Goal: Task Accomplishment & Management: Use online tool/utility

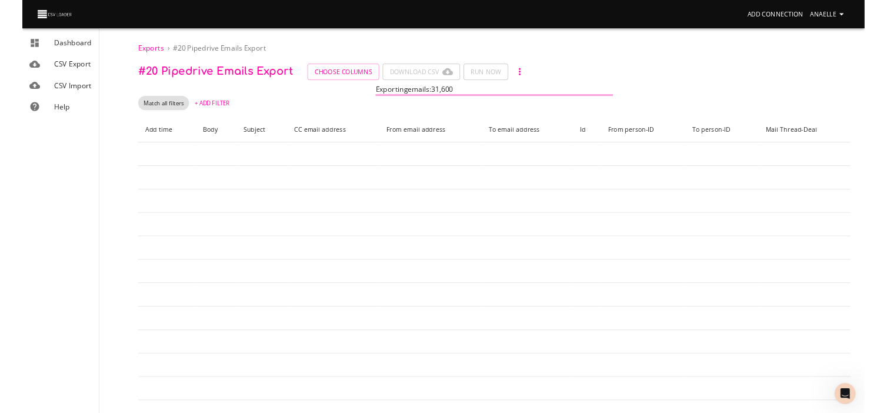
scroll to position [8, 0]
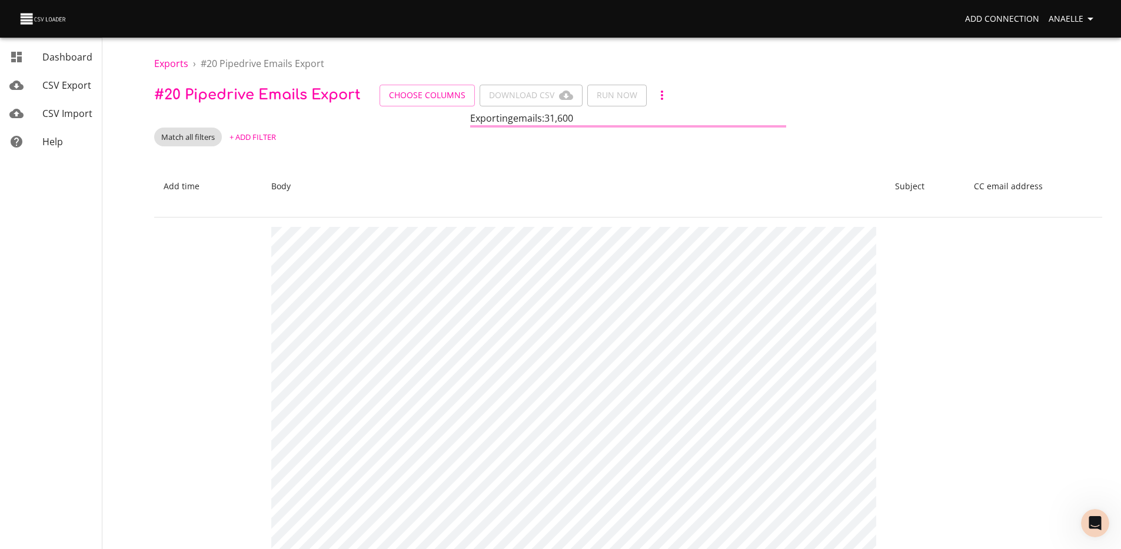
click at [386, 145] on div "Match all filters + Add Filter" at bounding box center [628, 137] width 948 height 19
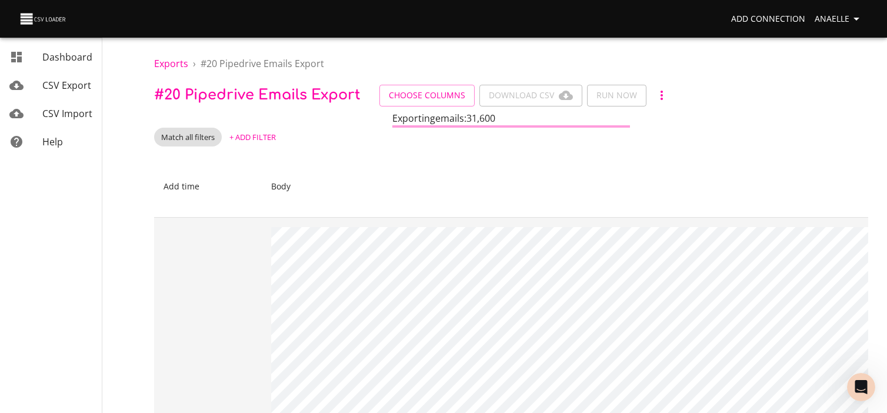
scroll to position [70, 0]
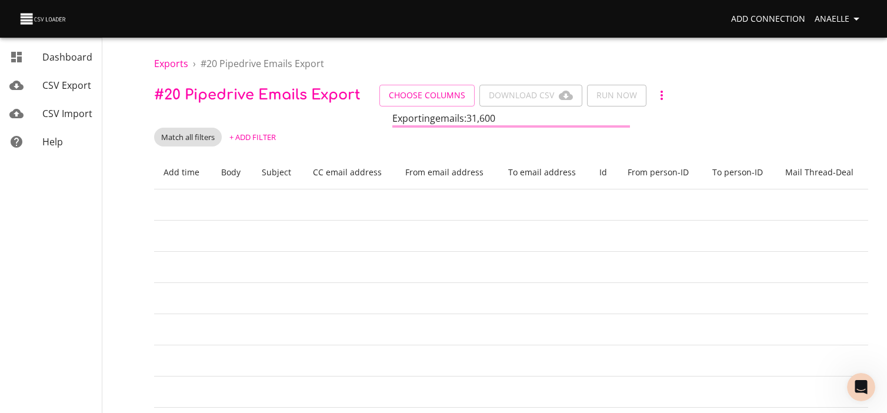
scroll to position [70, 0]
